Goal: Task Accomplishment & Management: Manage account settings

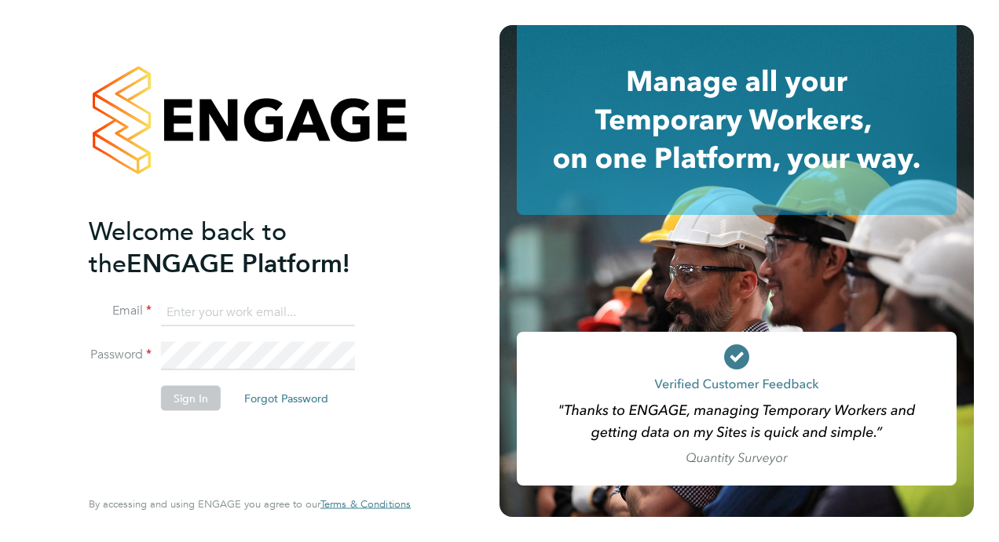
click at [212, 301] on input at bounding box center [258, 312] width 194 height 28
type input "[PERSON_NAME][EMAIL_ADDRESS][PERSON_NAME][DOMAIN_NAME]"
click at [314, 303] on input "[PERSON_NAME][EMAIL_ADDRESS][PERSON_NAME][DOMAIN_NAME]" at bounding box center [258, 312] width 194 height 28
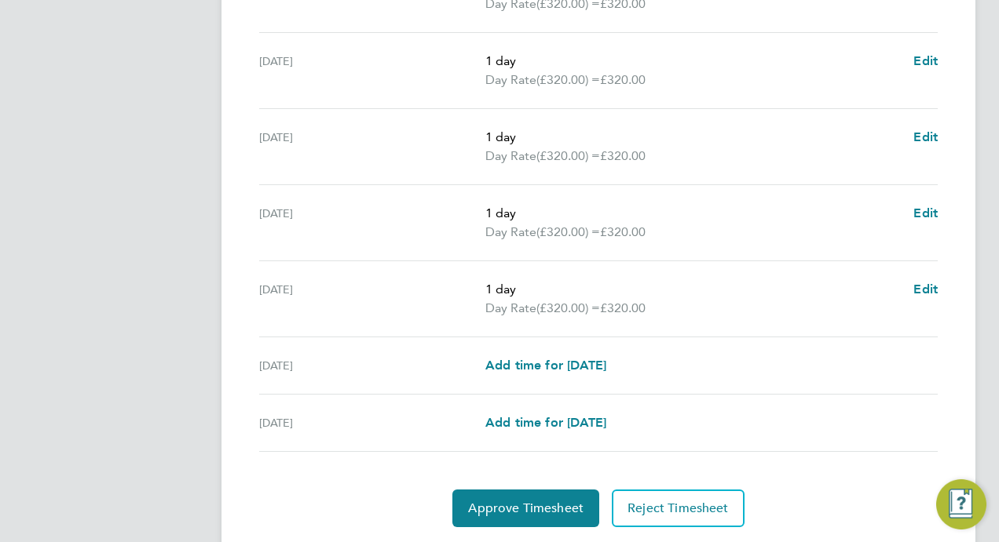
scroll to position [601, 0]
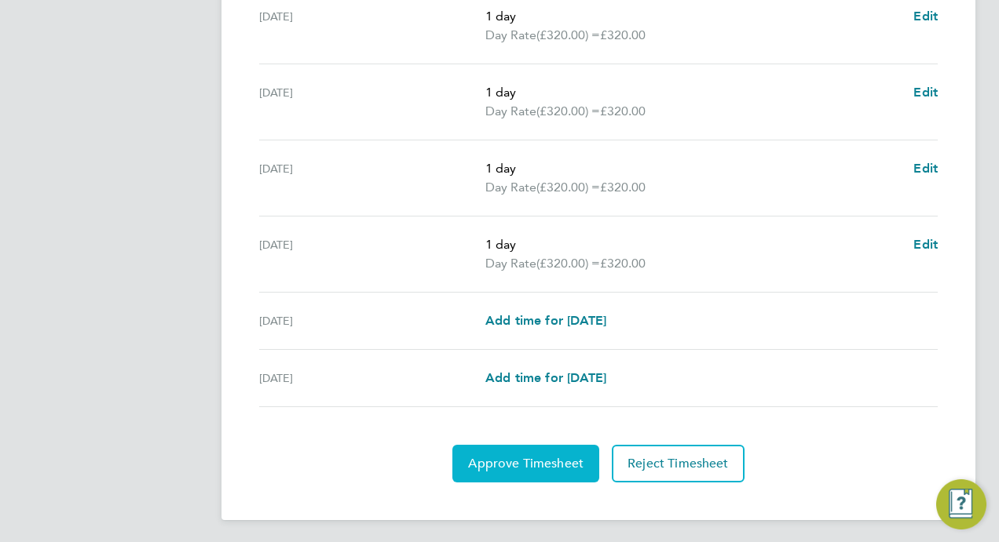
click at [568, 464] on span "Approve Timesheet" at bounding box center [525, 464] width 115 height 16
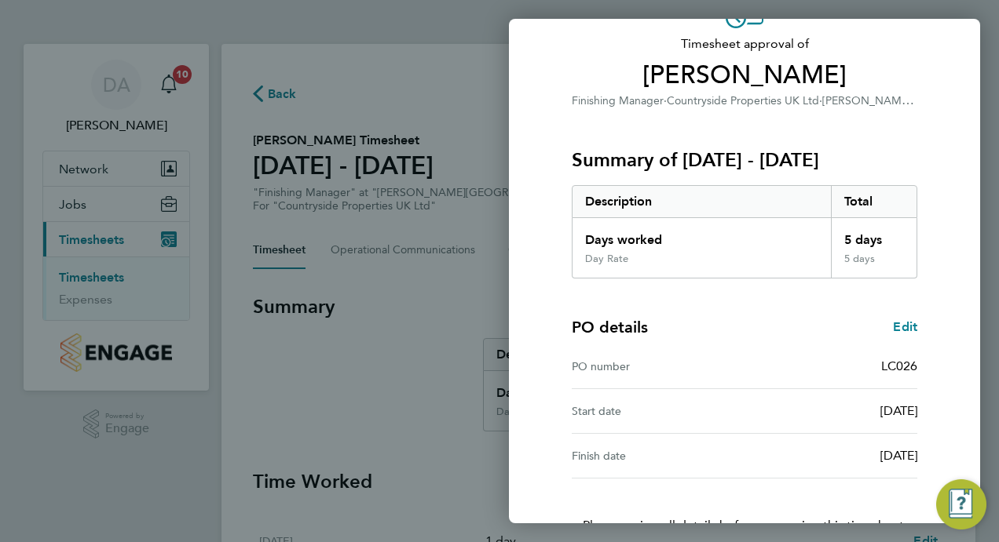
scroll to position [207, 0]
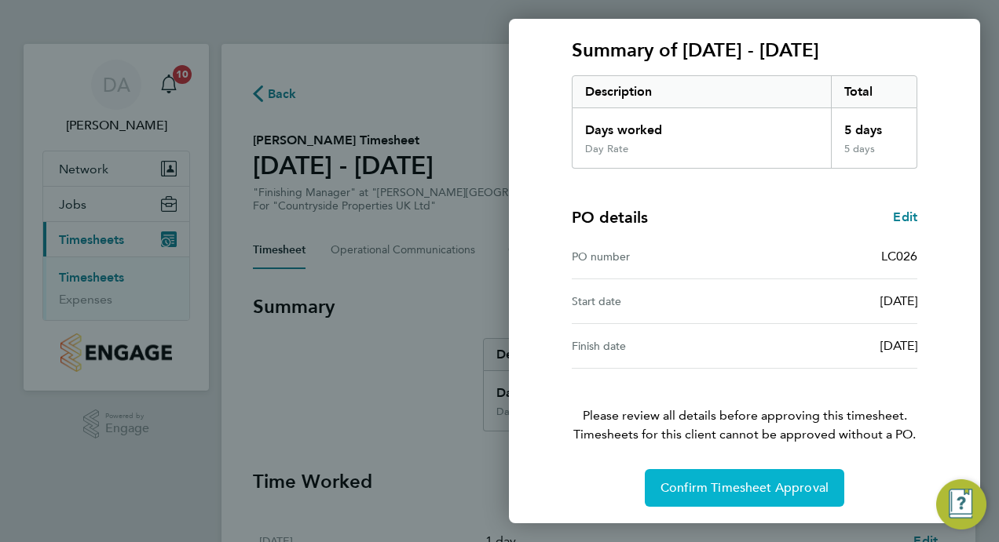
click at [663, 476] on button "Confirm Timesheet Approval" at bounding box center [743, 488] width 199 height 38
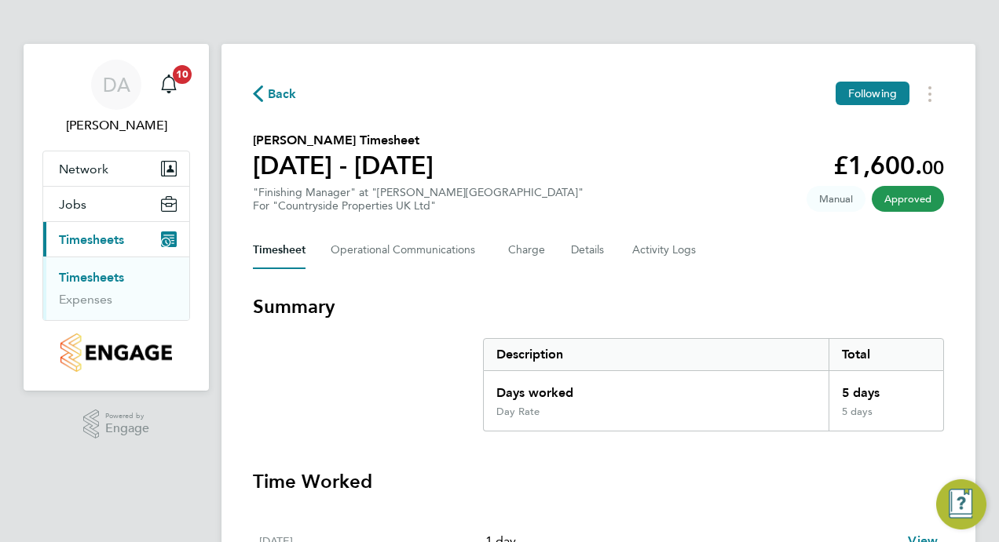
click at [287, 97] on span "Back" at bounding box center [282, 94] width 29 height 19
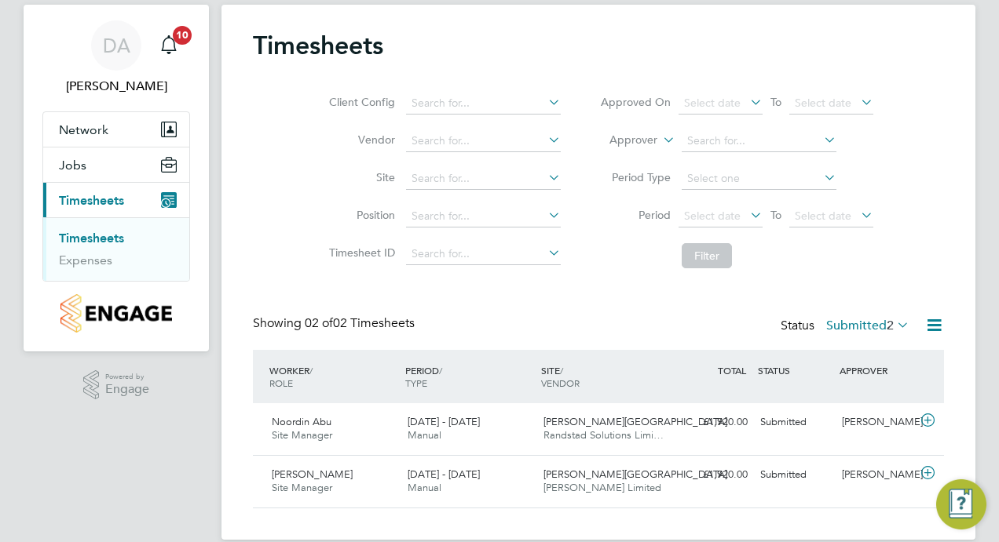
scroll to position [60, 0]
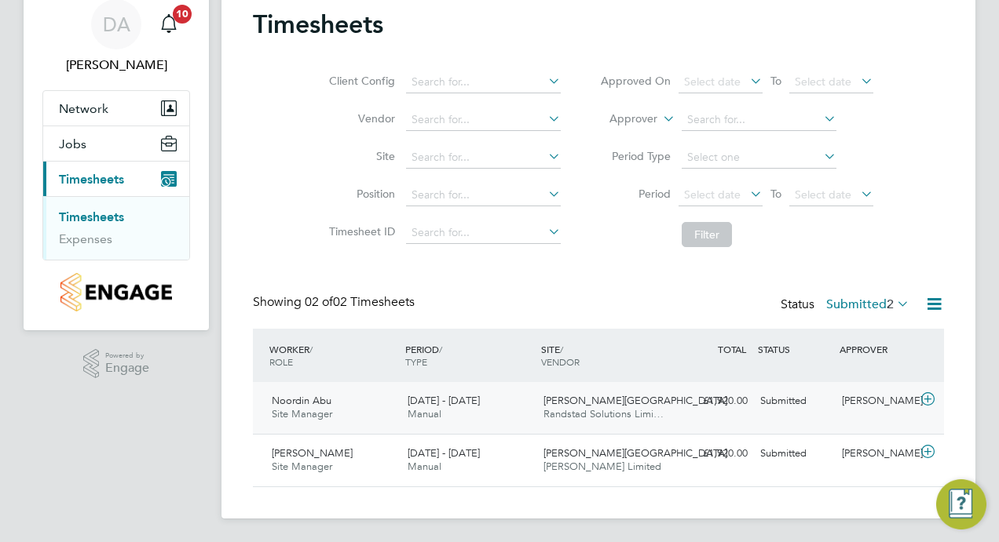
click at [308, 407] on div "Noordin Abu Site Manager 22 - 28 Sep 2025" at bounding box center [333, 408] width 136 height 39
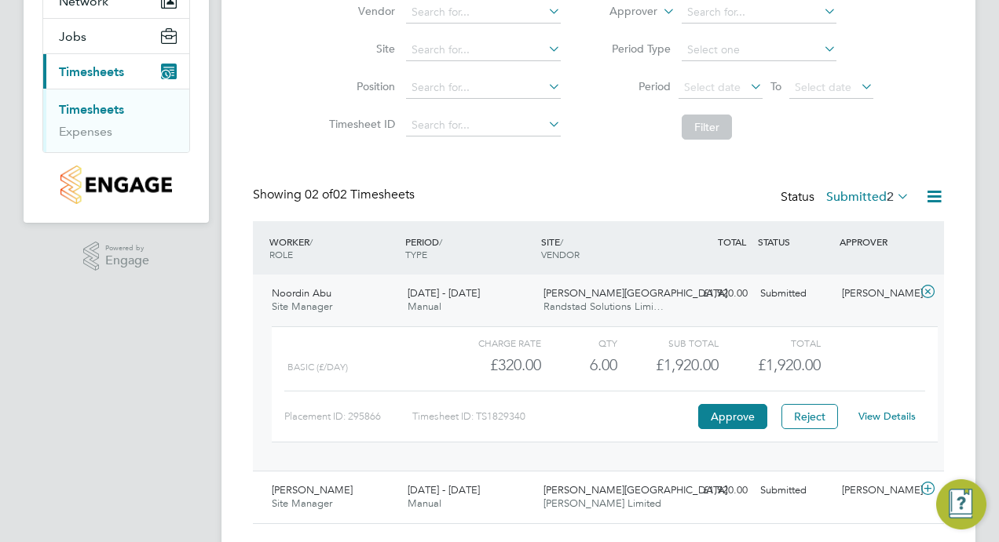
scroll to position [204, 0]
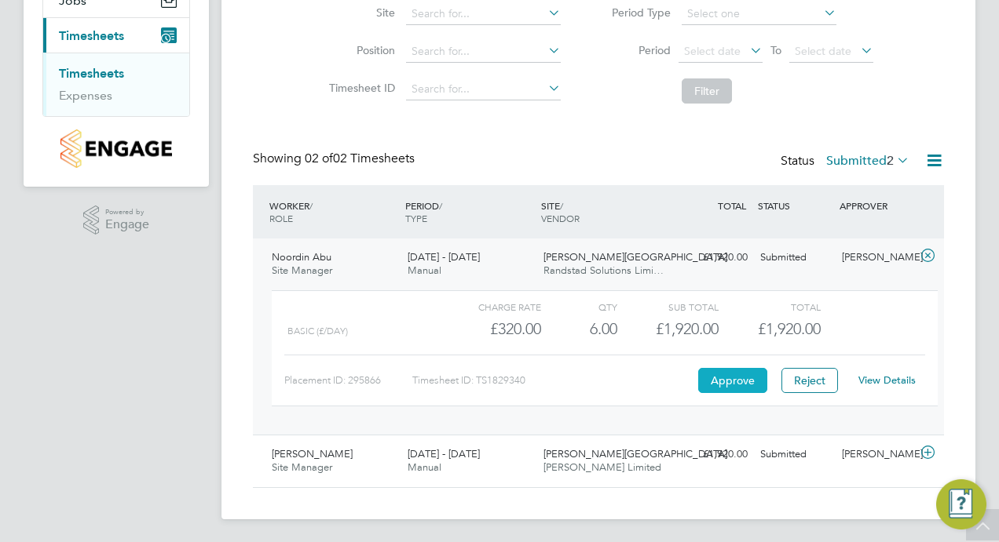
click at [732, 385] on button "Approve" at bounding box center [732, 380] width 69 height 25
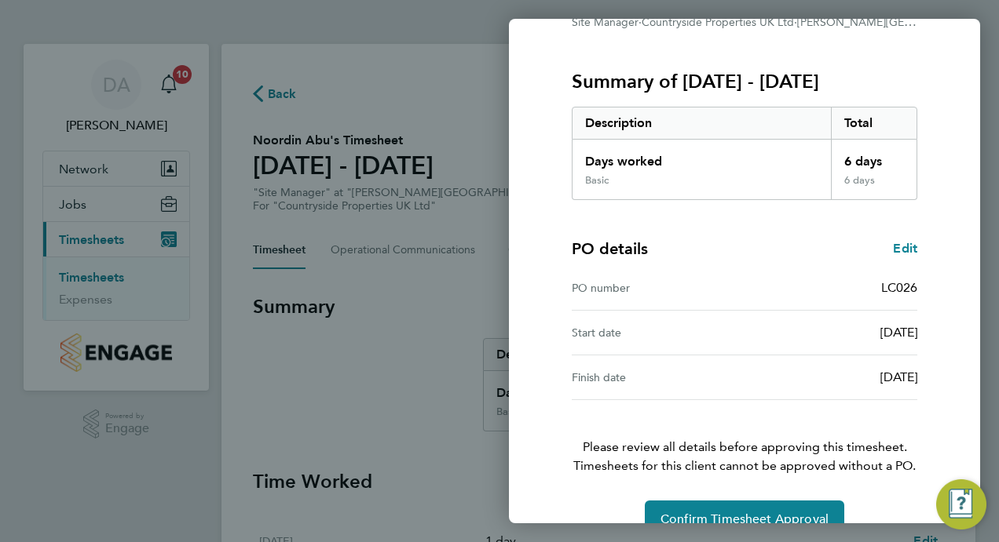
scroll to position [207, 0]
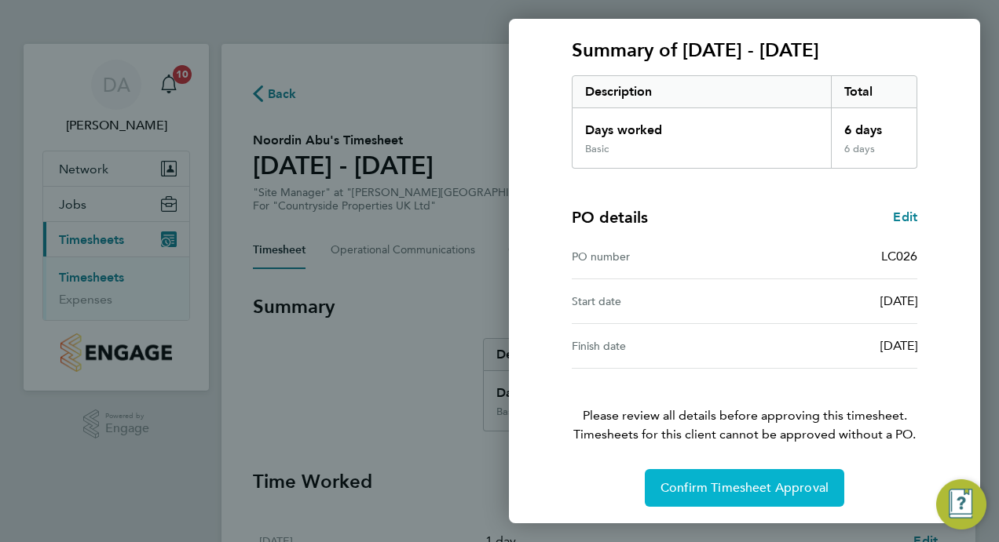
click at [692, 473] on button "Confirm Timesheet Approval" at bounding box center [743, 488] width 199 height 38
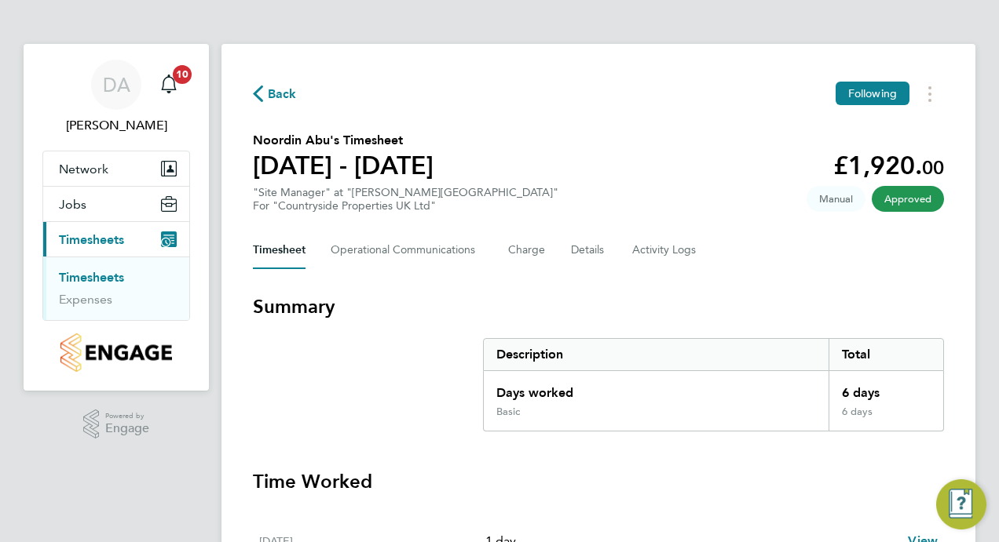
click at [282, 97] on span "Back" at bounding box center [282, 94] width 29 height 19
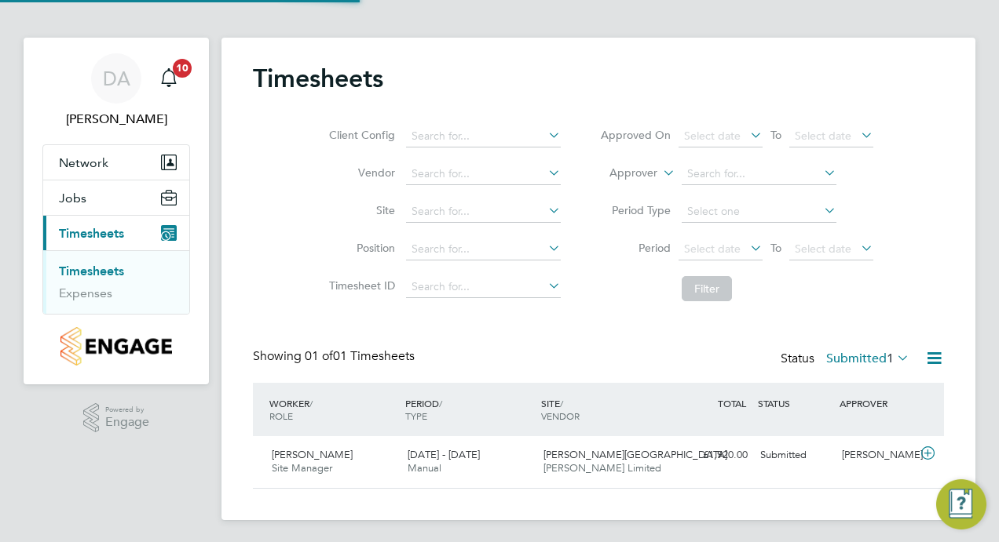
scroll to position [8, 0]
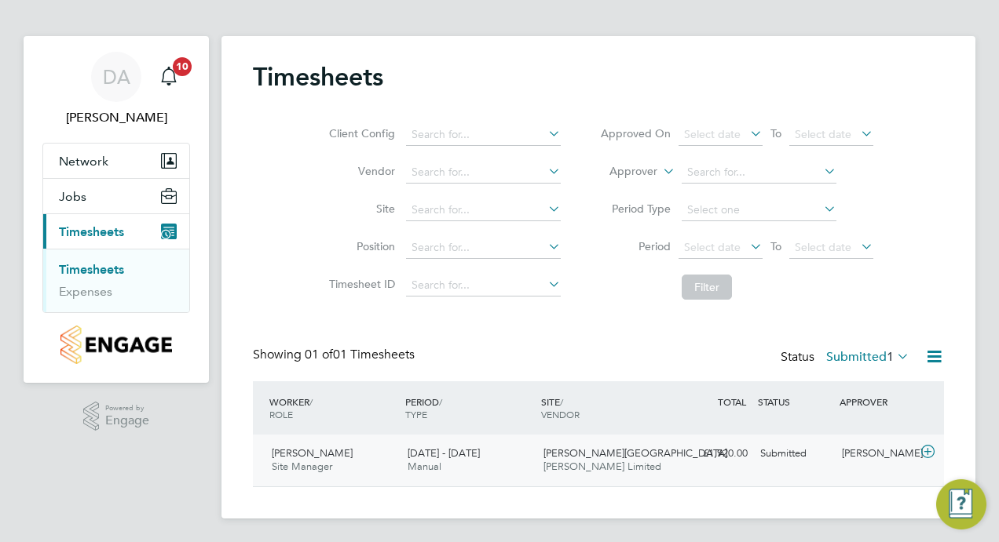
click at [312, 462] on span "Site Manager" at bounding box center [302, 466] width 60 height 13
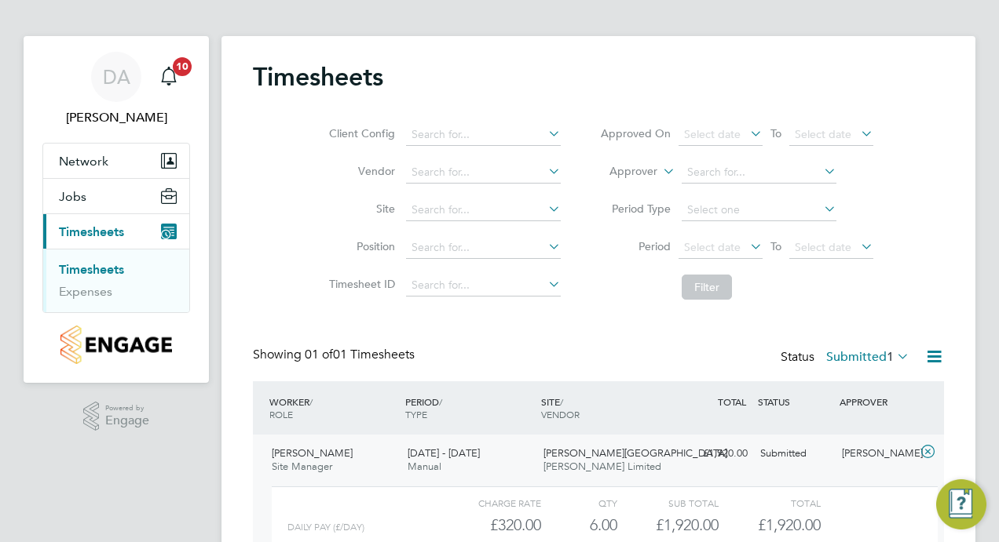
scroll to position [152, 0]
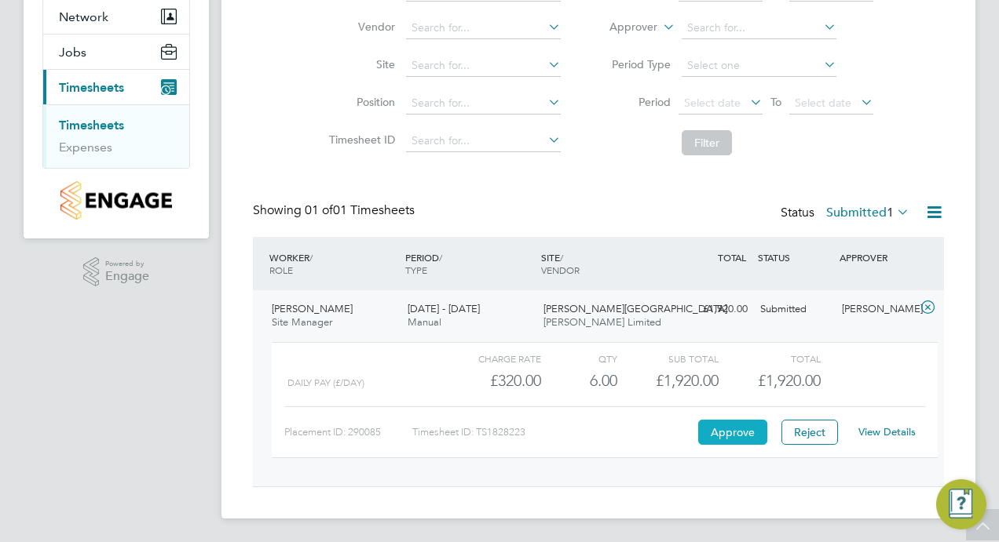
click at [727, 436] on button "Approve" at bounding box center [732, 432] width 69 height 25
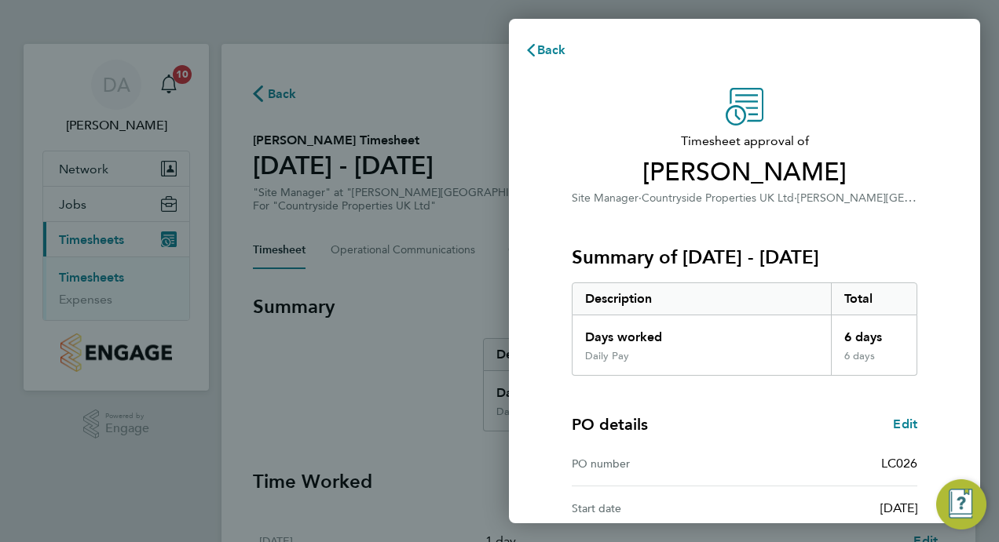
scroll to position [207, 0]
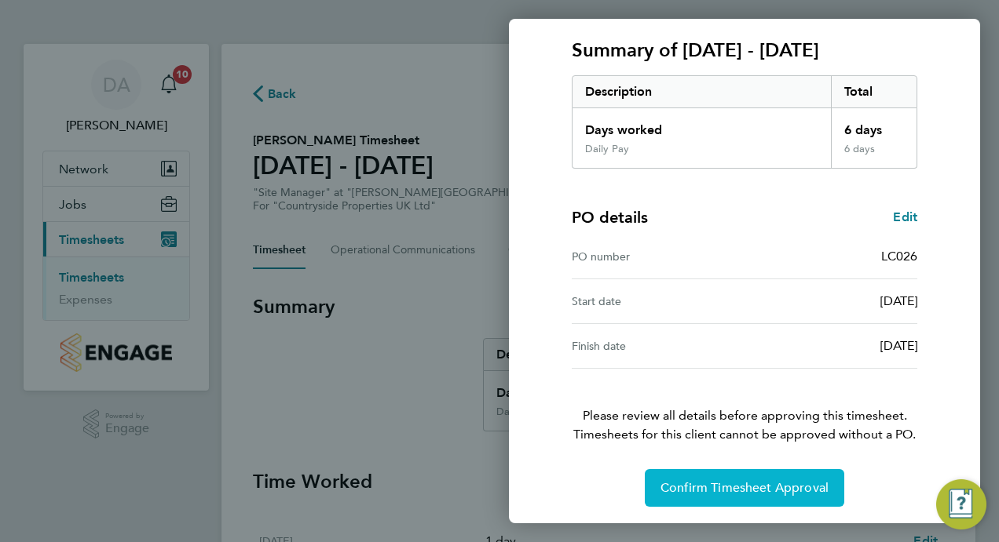
click at [716, 476] on button "Confirm Timesheet Approval" at bounding box center [743, 488] width 199 height 38
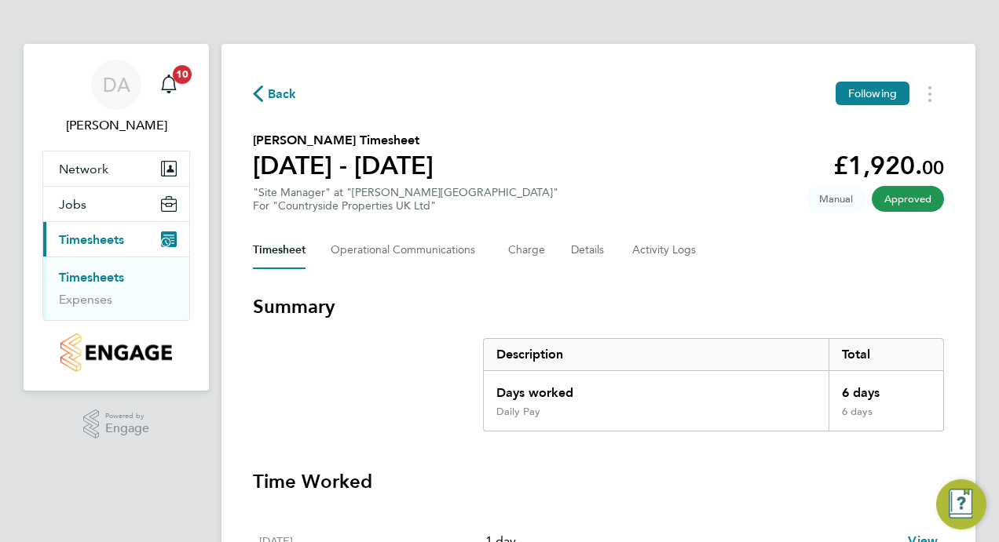
click at [286, 99] on span "Back" at bounding box center [282, 94] width 29 height 19
